Goal: Transaction & Acquisition: Purchase product/service

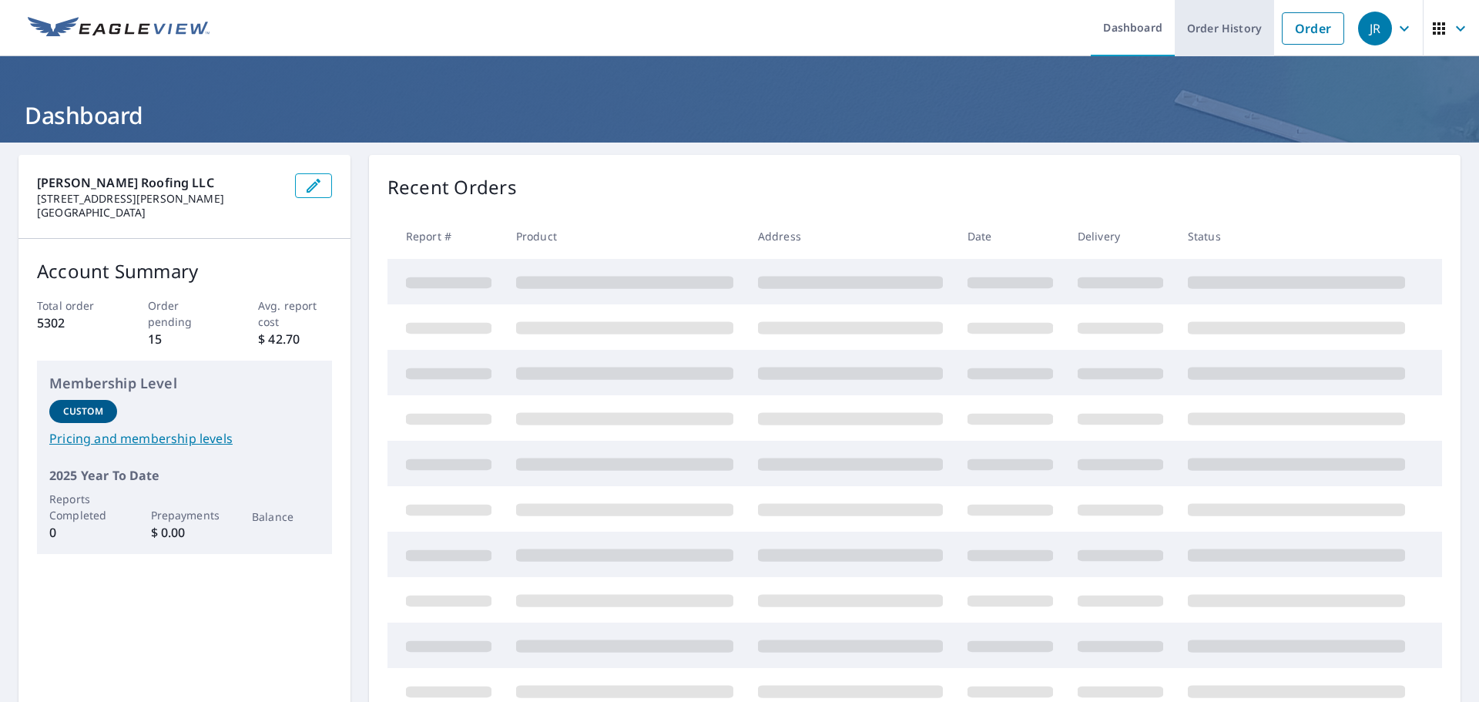
click at [1226, 20] on link "Order History" at bounding box center [1224, 28] width 99 height 56
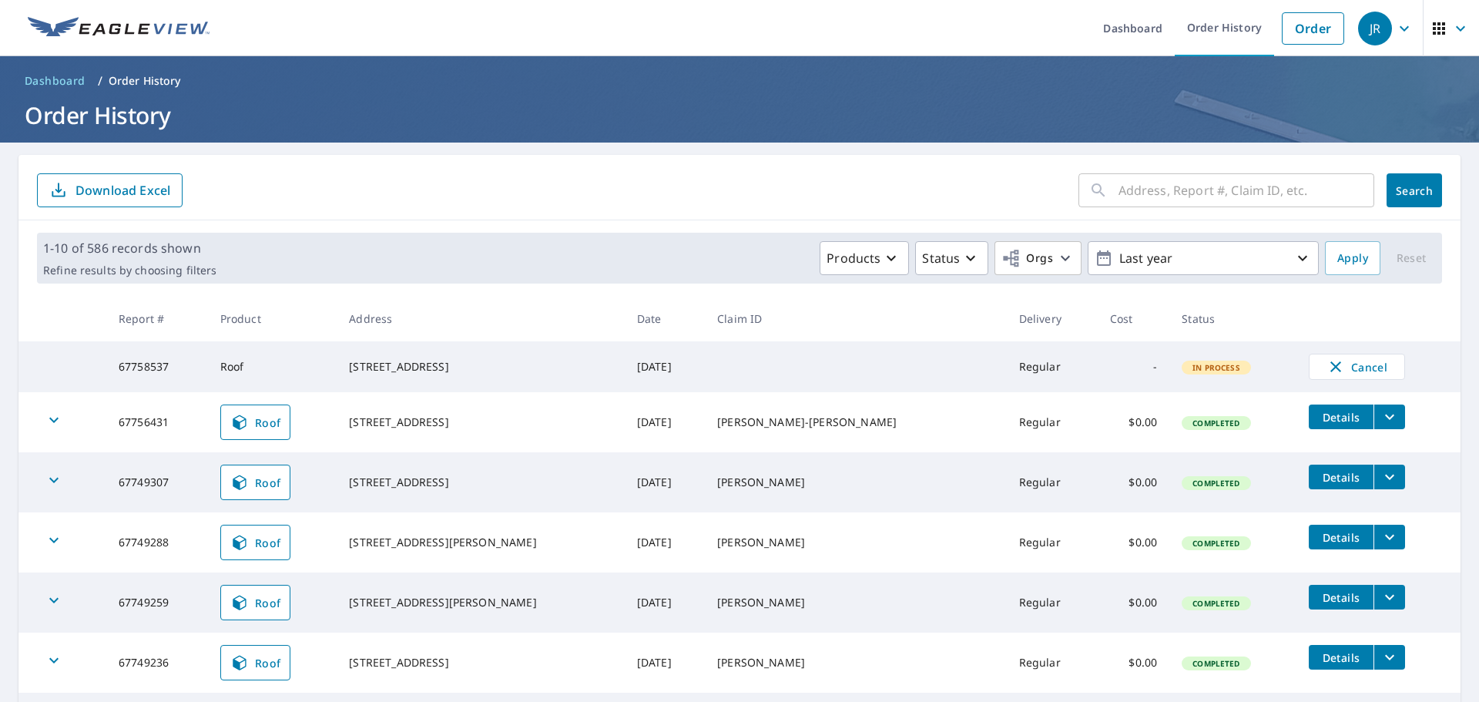
click at [1169, 182] on input "text" at bounding box center [1246, 190] width 256 height 43
type input "312"
click button "Search" at bounding box center [1414, 190] width 55 height 34
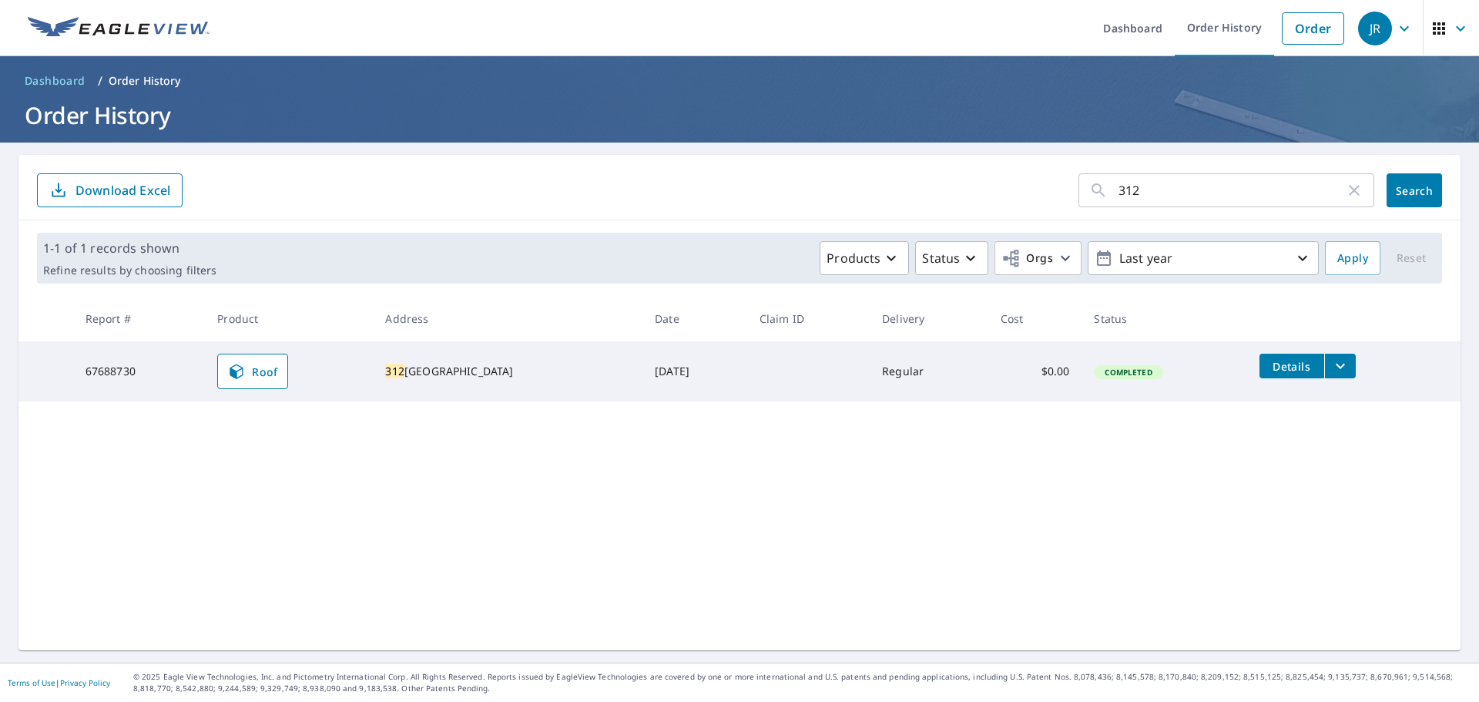
click at [1336, 364] on icon "filesDropdownBtn-67688730" at bounding box center [1340, 366] width 18 height 18
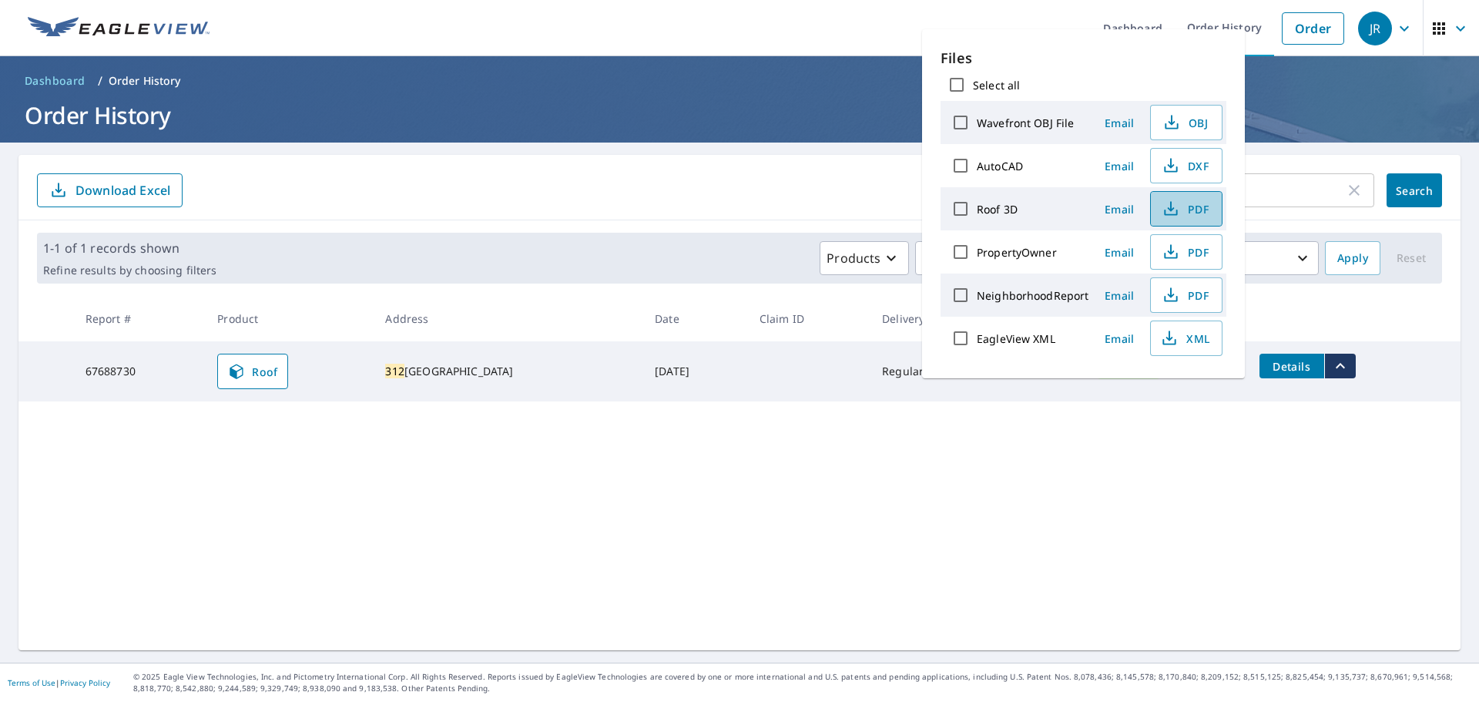
click at [1192, 208] on span "PDF" at bounding box center [1184, 209] width 49 height 18
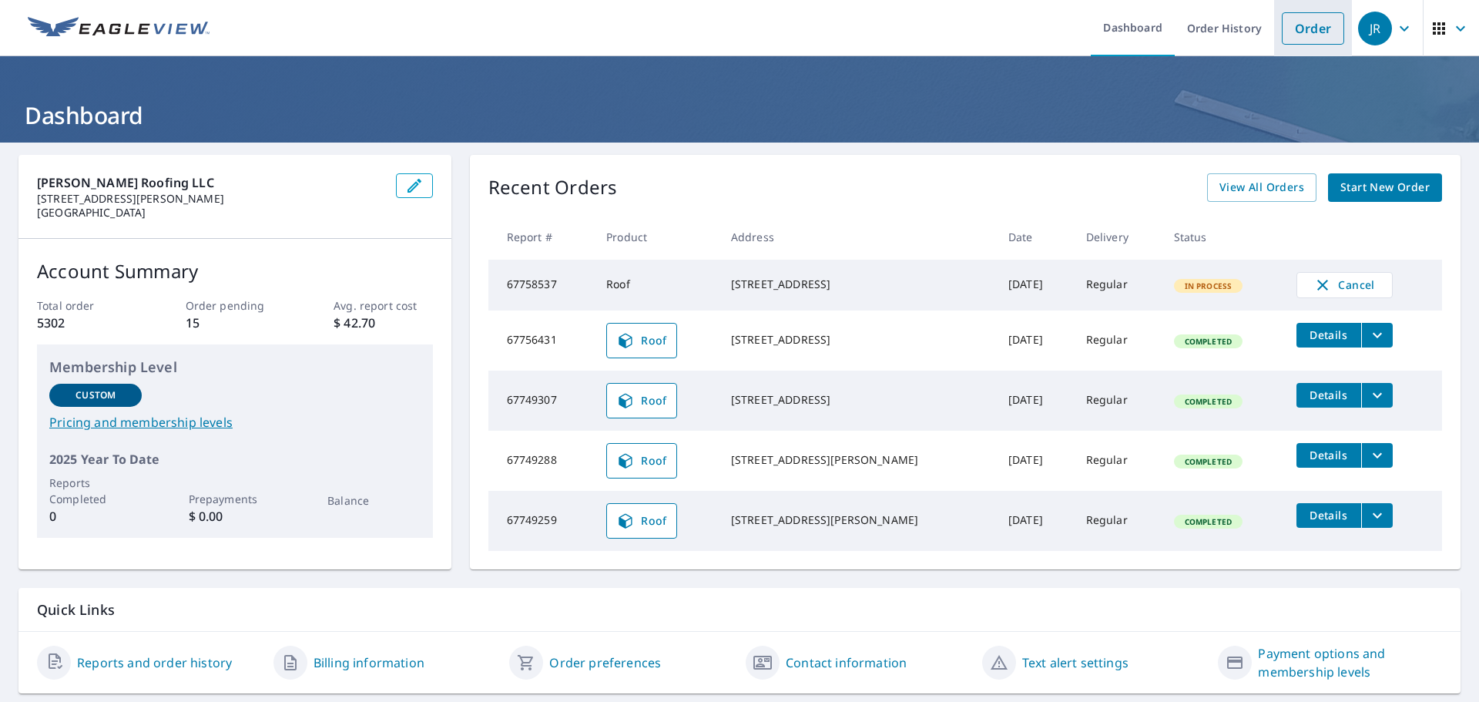
click at [1310, 32] on link "Order" at bounding box center [1313, 28] width 62 height 32
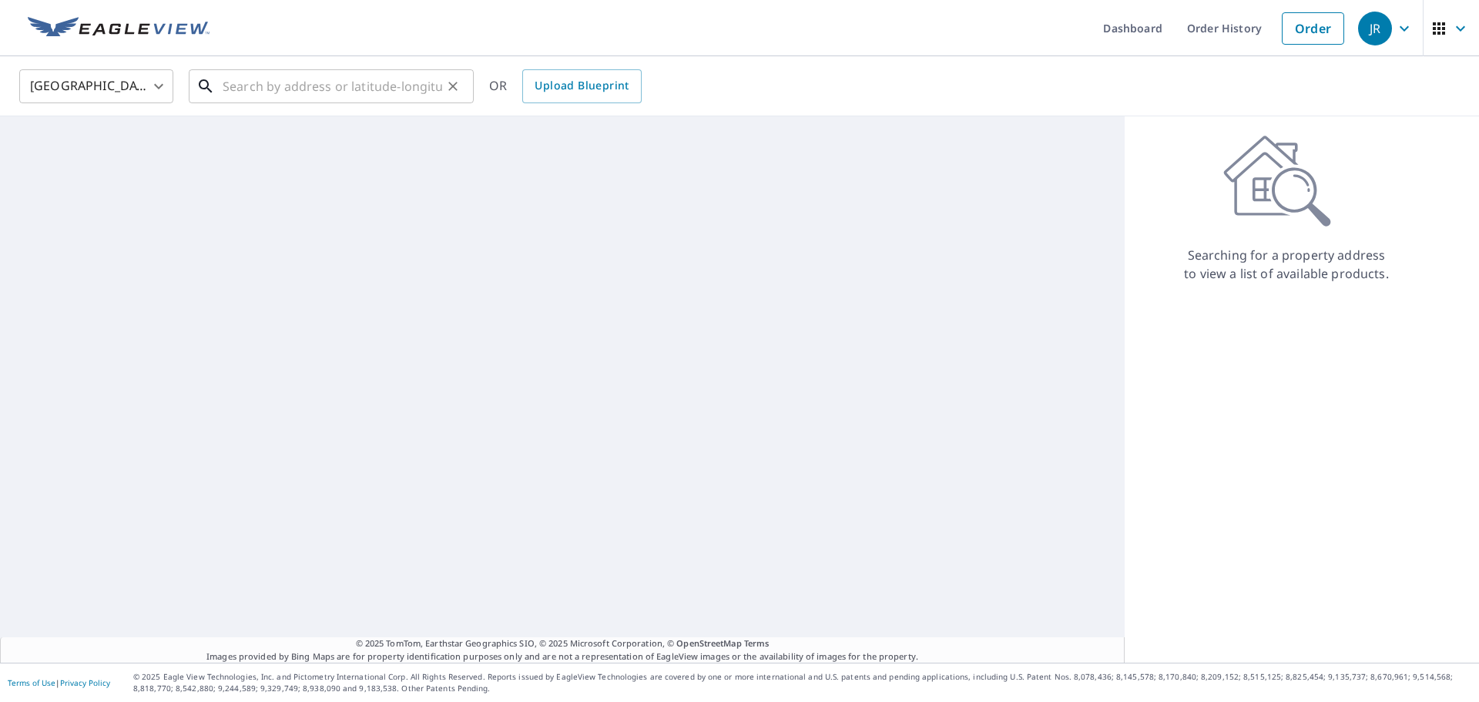
click at [316, 90] on input "text" at bounding box center [333, 86] width 220 height 43
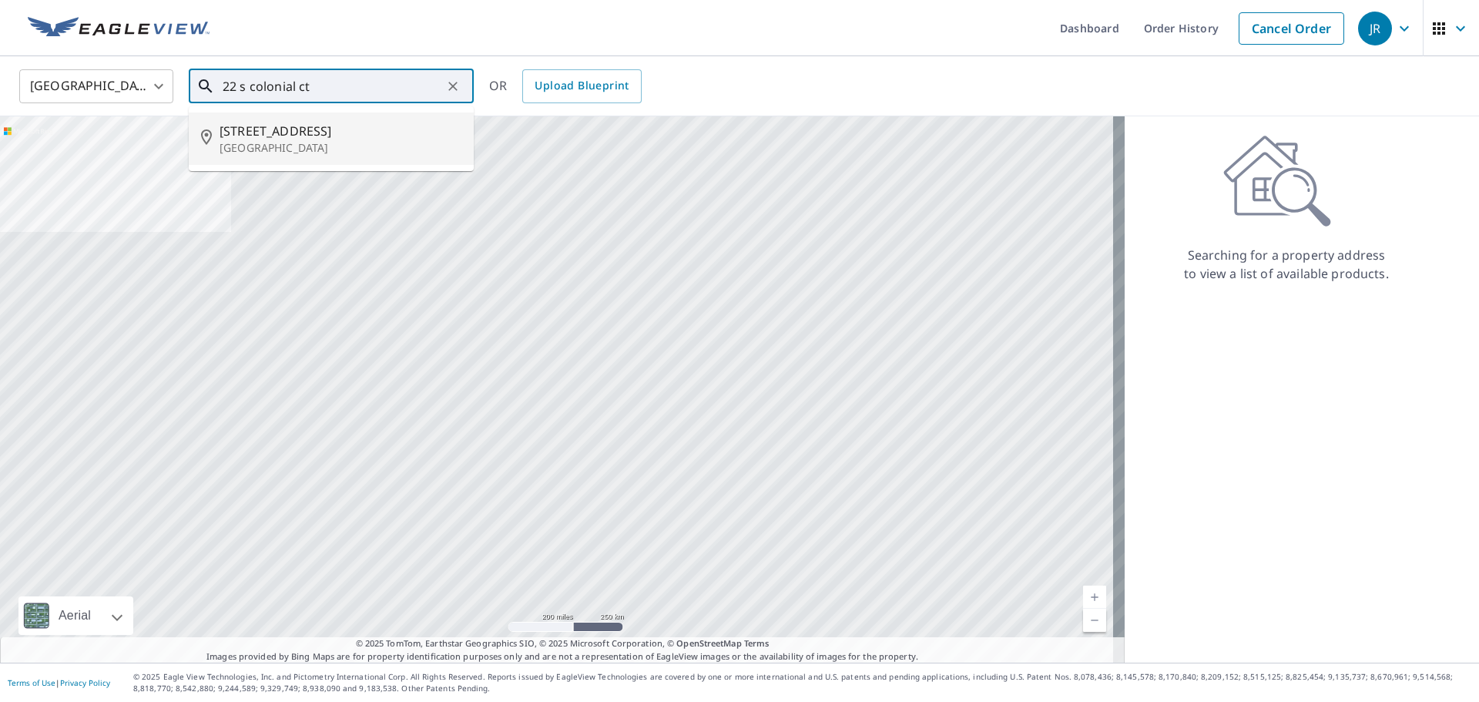
click at [288, 140] on p "[GEOGRAPHIC_DATA]" at bounding box center [341, 147] width 242 height 15
type input "[STREET_ADDRESS]"
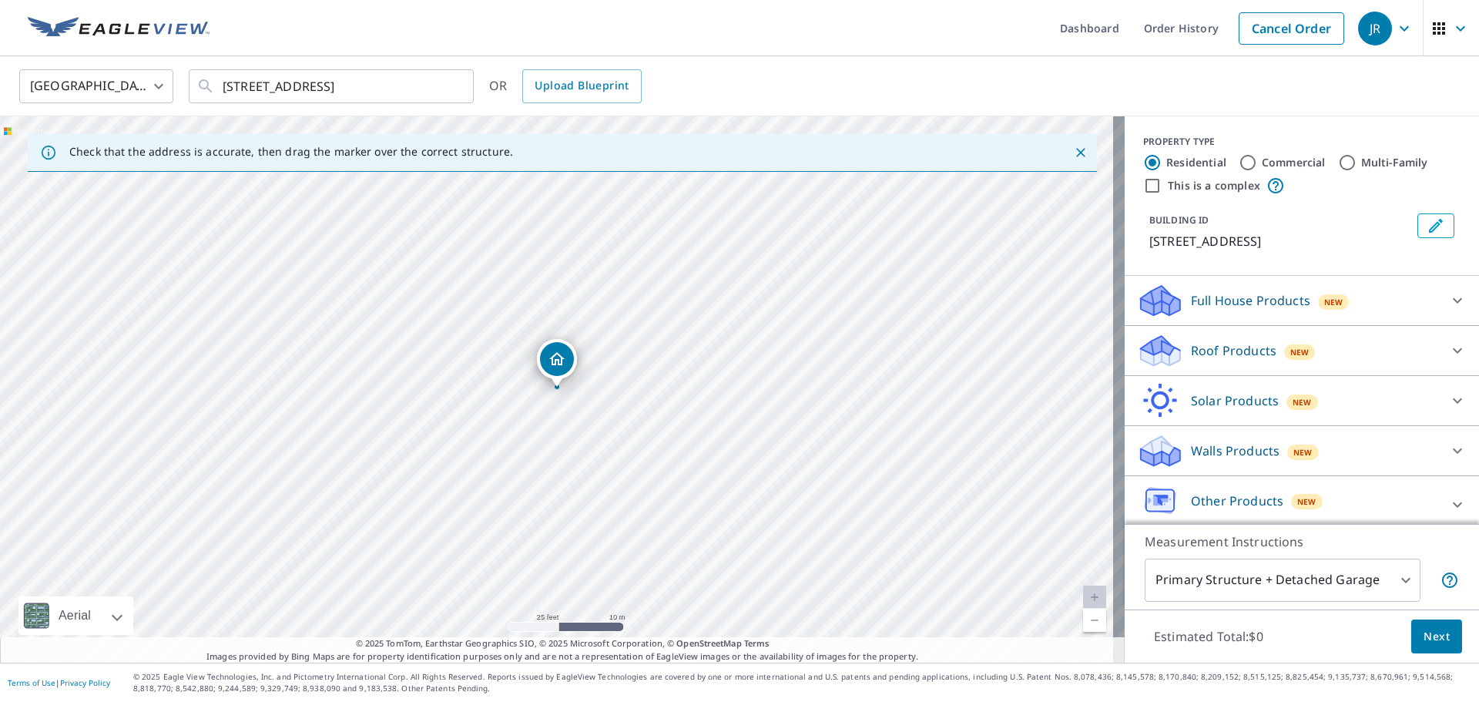
click at [1229, 352] on p "Roof Products" at bounding box center [1234, 350] width 86 height 18
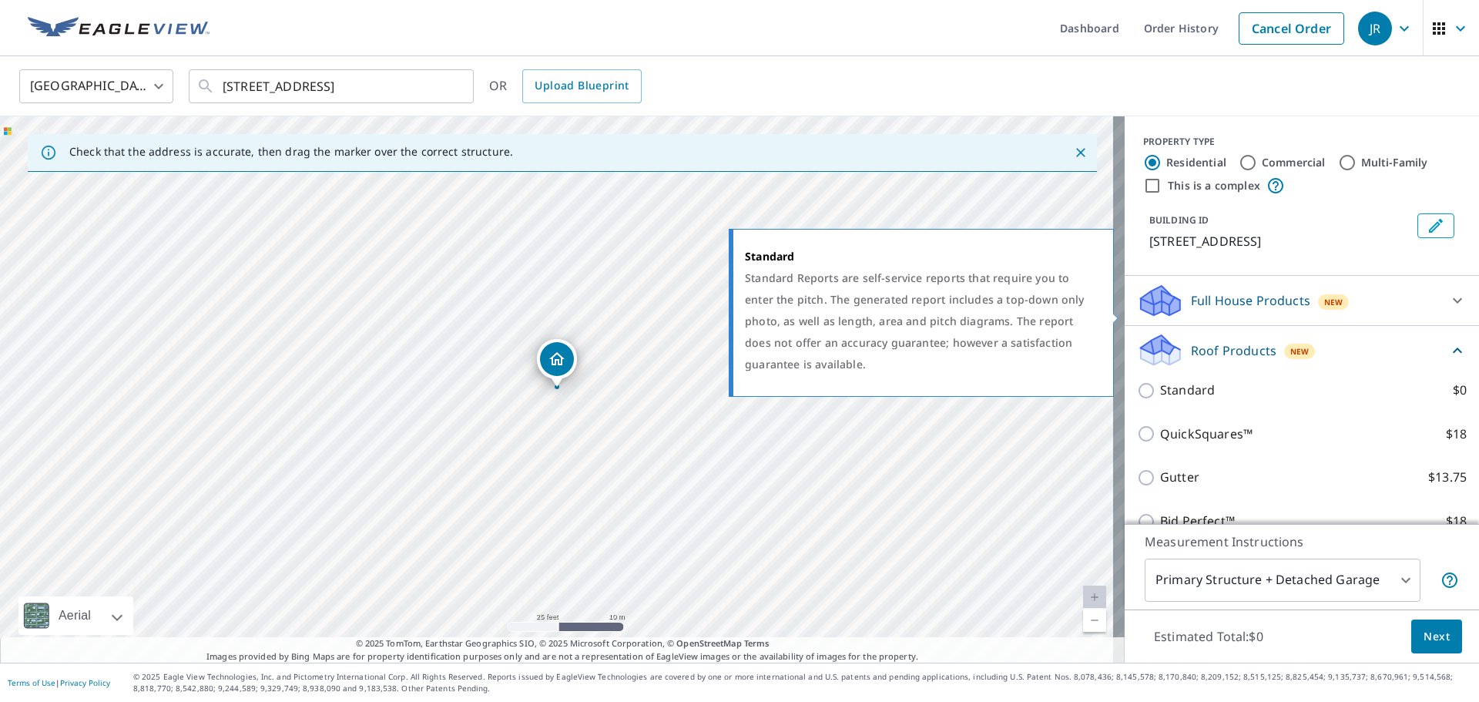
scroll to position [154, 0]
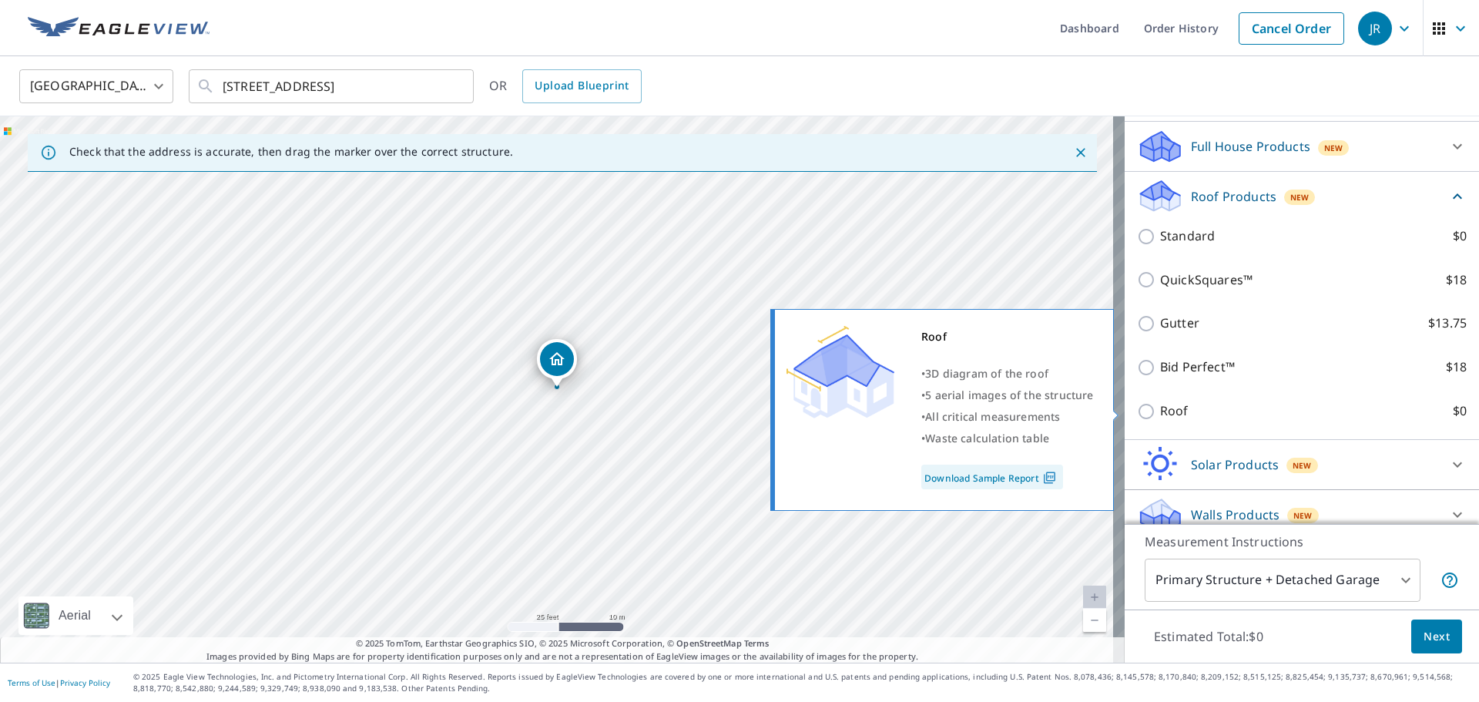
click at [1141, 404] on input "Roof $0" at bounding box center [1148, 411] width 23 height 18
checkbox input "true"
type input "3"
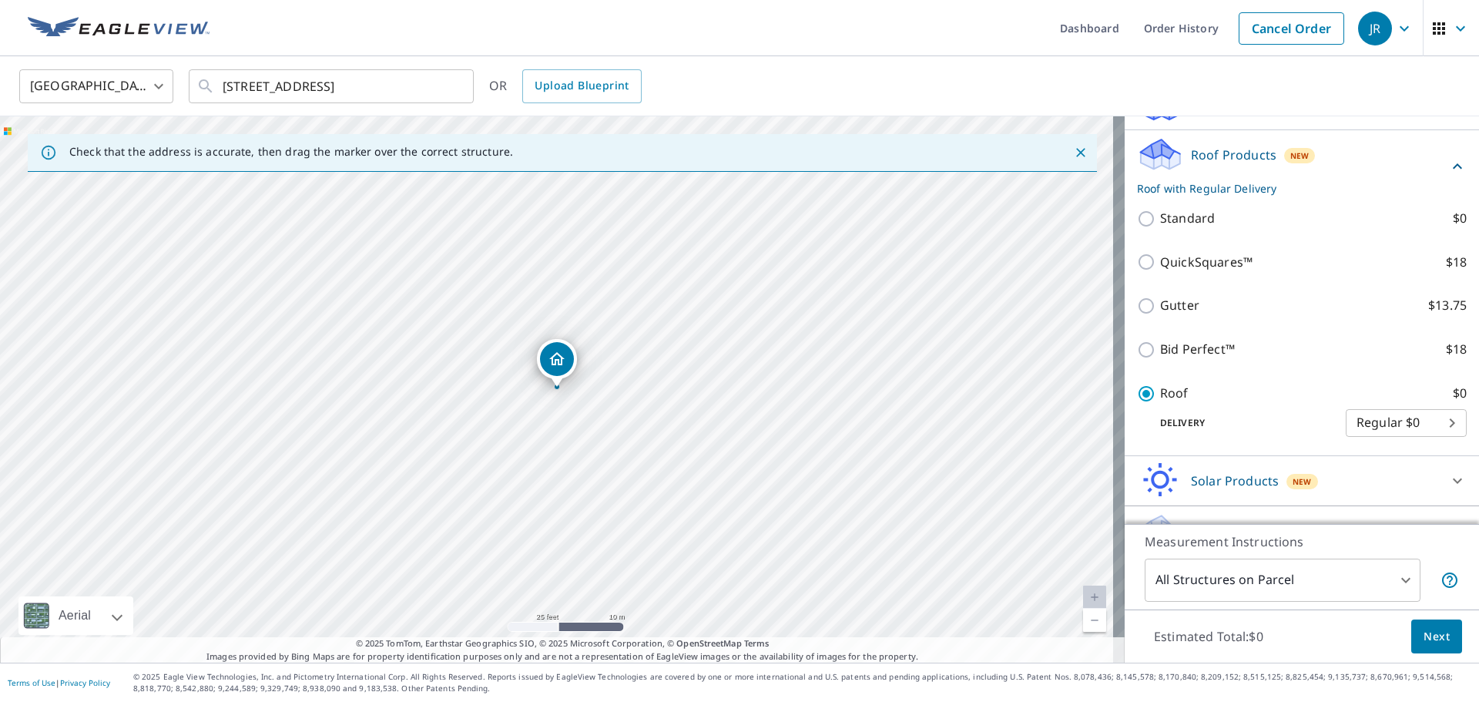
scroll to position [243, 0]
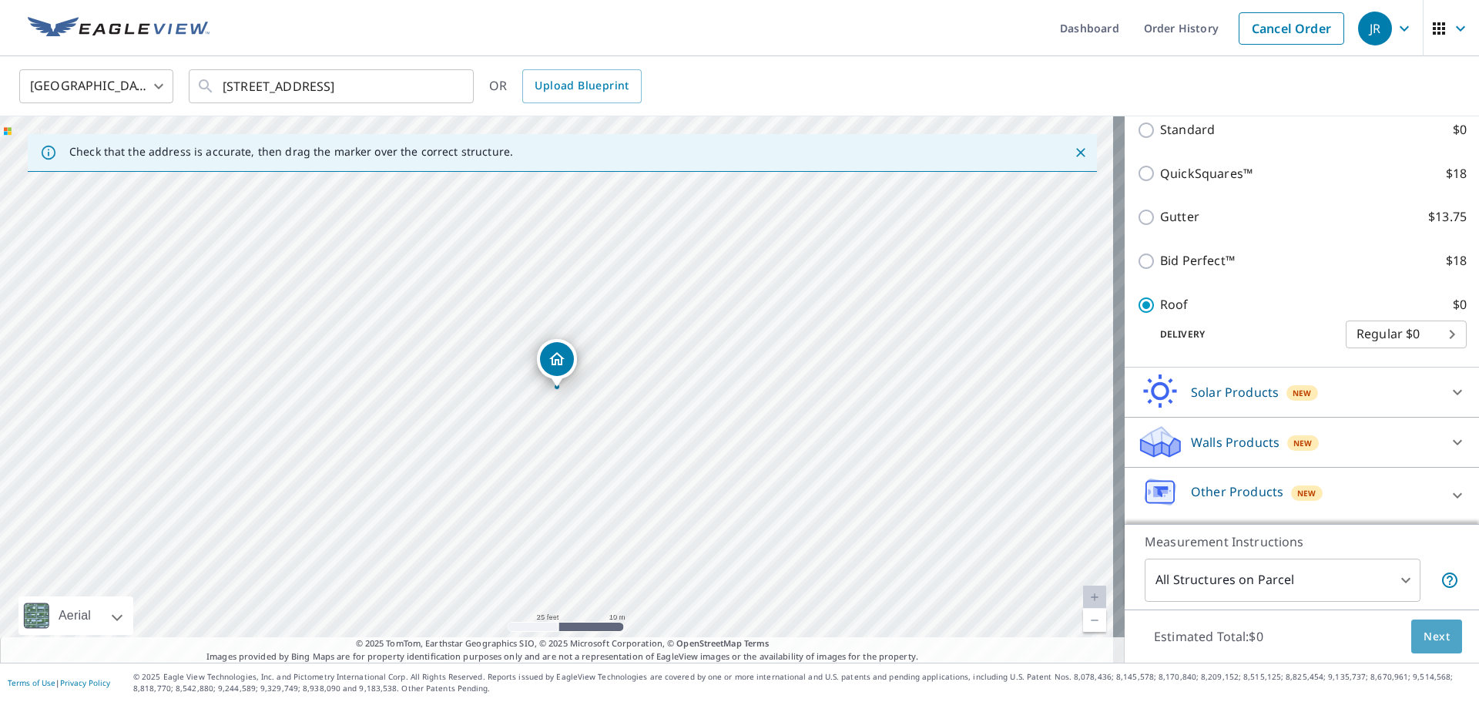
click at [1427, 638] on span "Next" at bounding box center [1437, 636] width 26 height 19
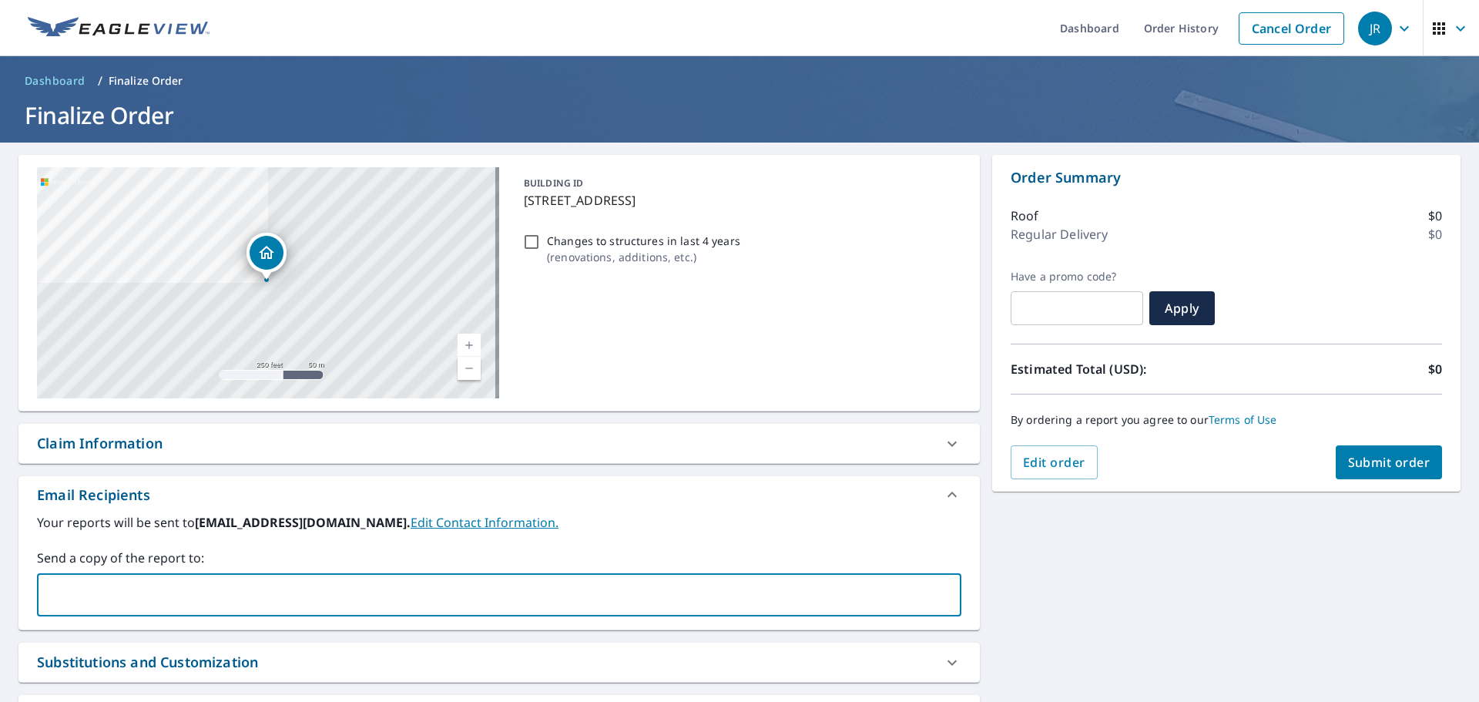
click at [161, 587] on input "text" at bounding box center [487, 594] width 887 height 29
type input "[PERSON_NAME][EMAIL_ADDRESS][DOMAIN_NAME]"
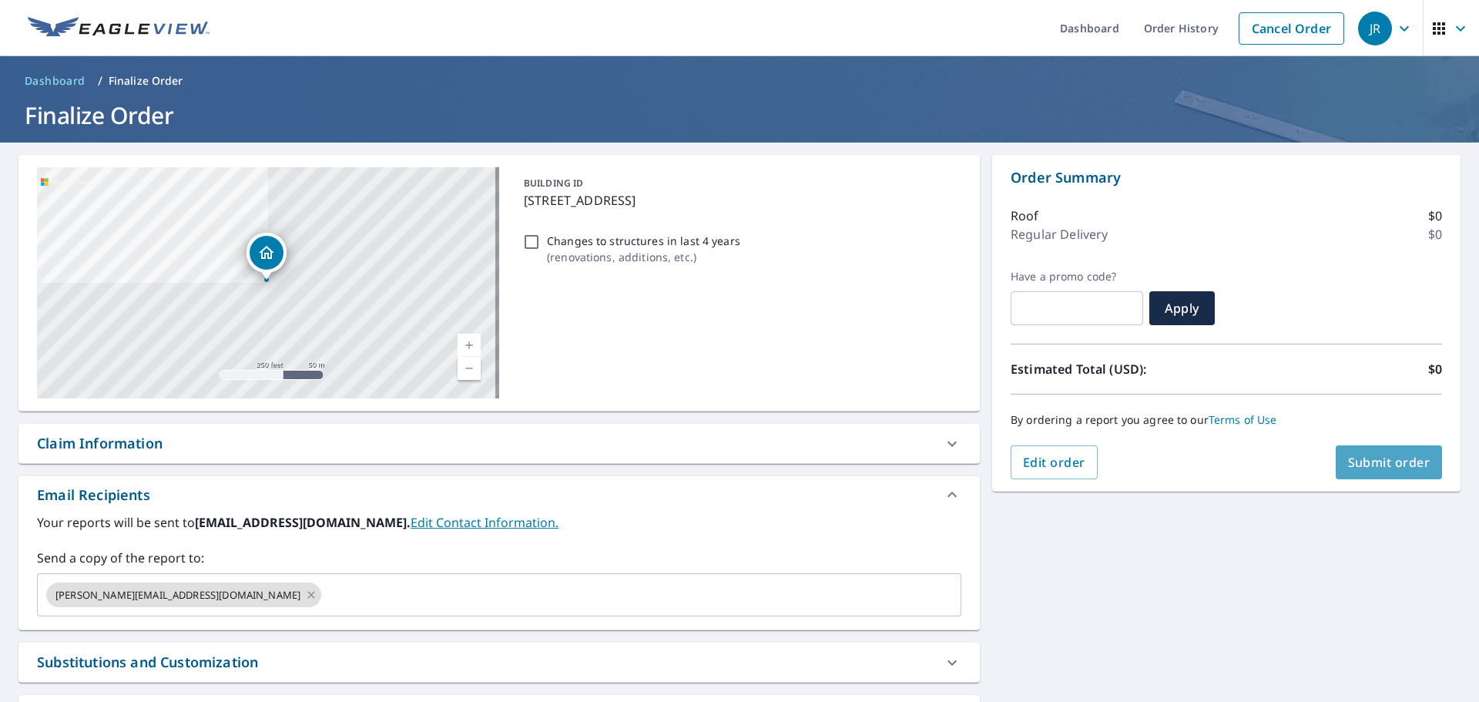
click at [1379, 459] on span "Submit order" at bounding box center [1389, 462] width 82 height 17
checkbox input "true"
